Goal: Find specific page/section: Find specific page/section

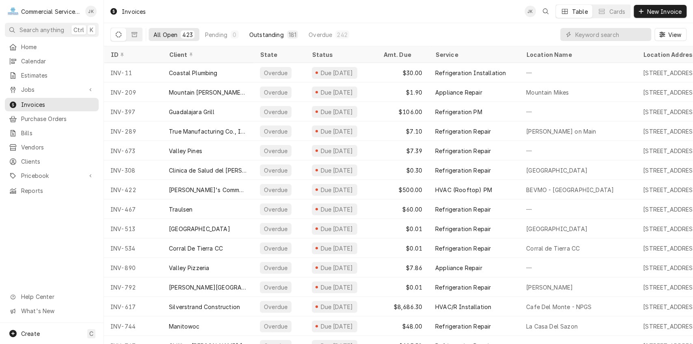
click at [277, 34] on div "Outstanding" at bounding box center [266, 34] width 35 height 9
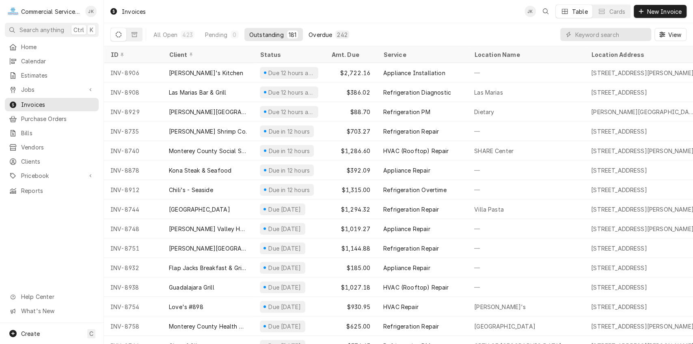
click at [325, 33] on div "Overdue" at bounding box center [321, 34] width 24 height 9
